Goal: Transaction & Acquisition: Obtain resource

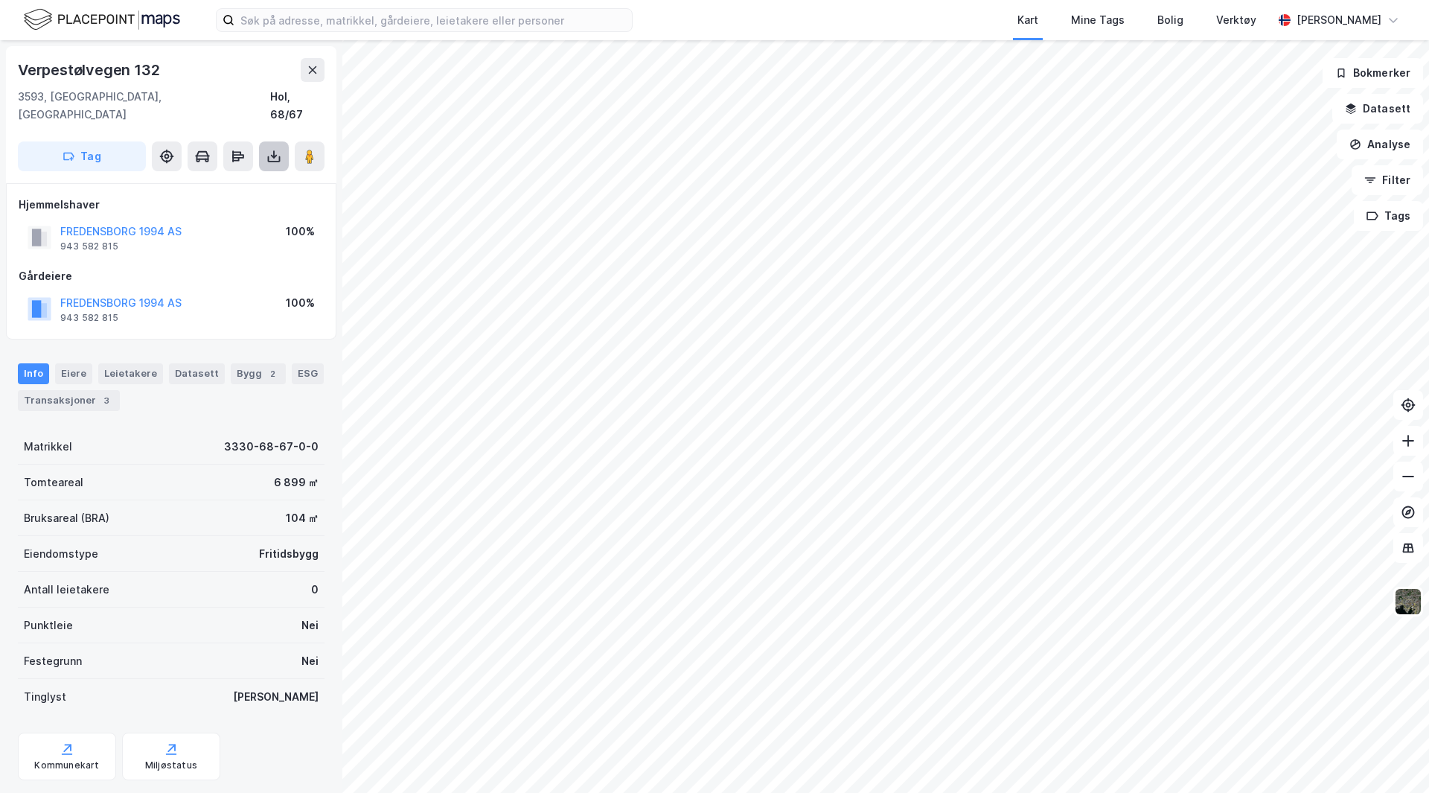
click at [275, 149] on icon at bounding box center [273, 156] width 15 height 15
click at [242, 180] on div "Last ned grunnbok" at bounding box center [200, 186] width 86 height 12
click at [269, 149] on icon at bounding box center [273, 156] width 15 height 15
click at [255, 174] on div "Last ned grunnbok" at bounding box center [209, 186] width 159 height 24
